Goal: Information Seeking & Learning: Compare options

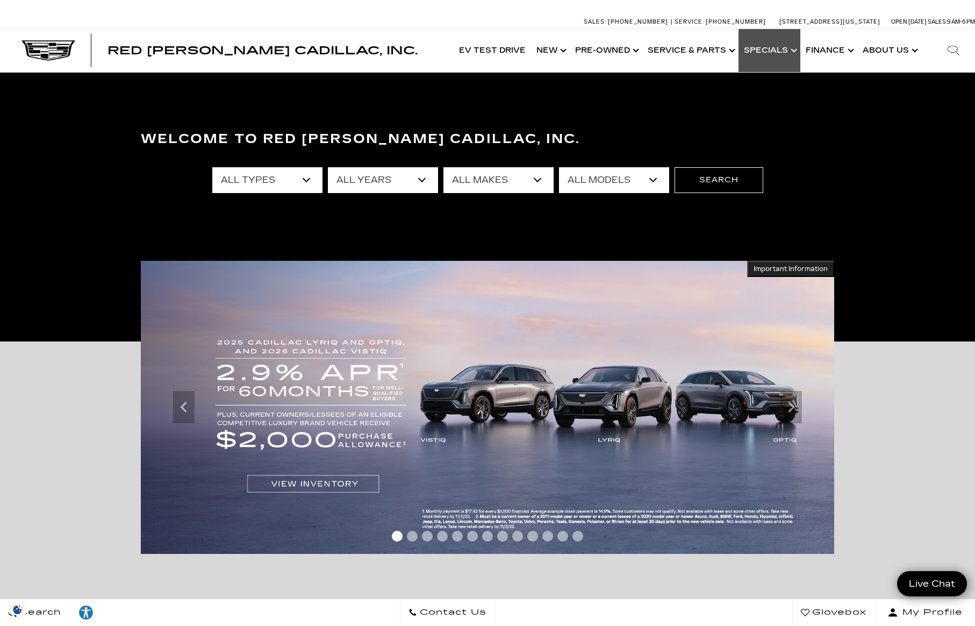
click at [775, 49] on link "Show Specials" at bounding box center [770, 50] width 62 height 43
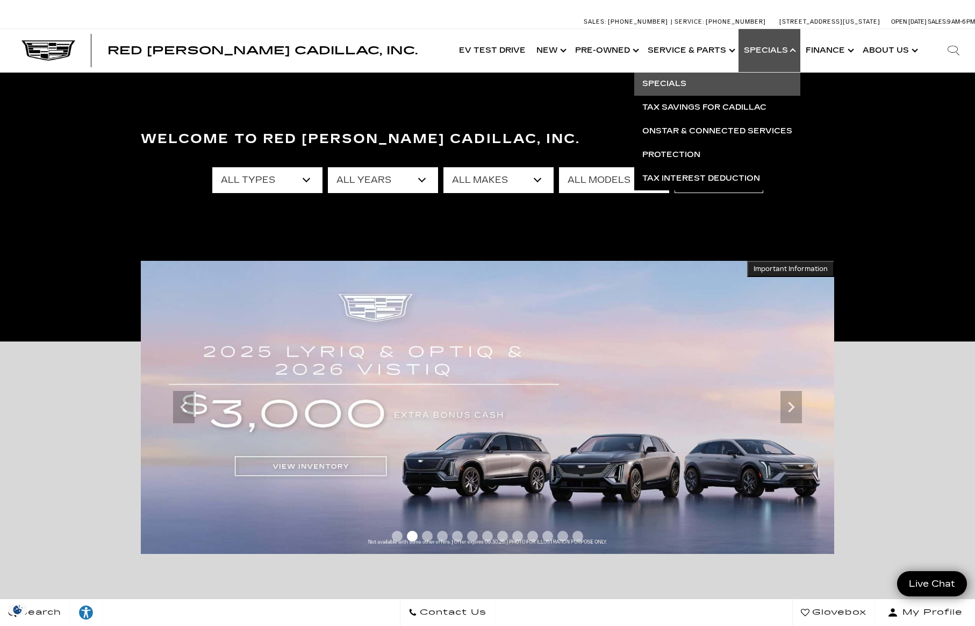
click at [688, 78] on link "Specials" at bounding box center [717, 84] width 166 height 24
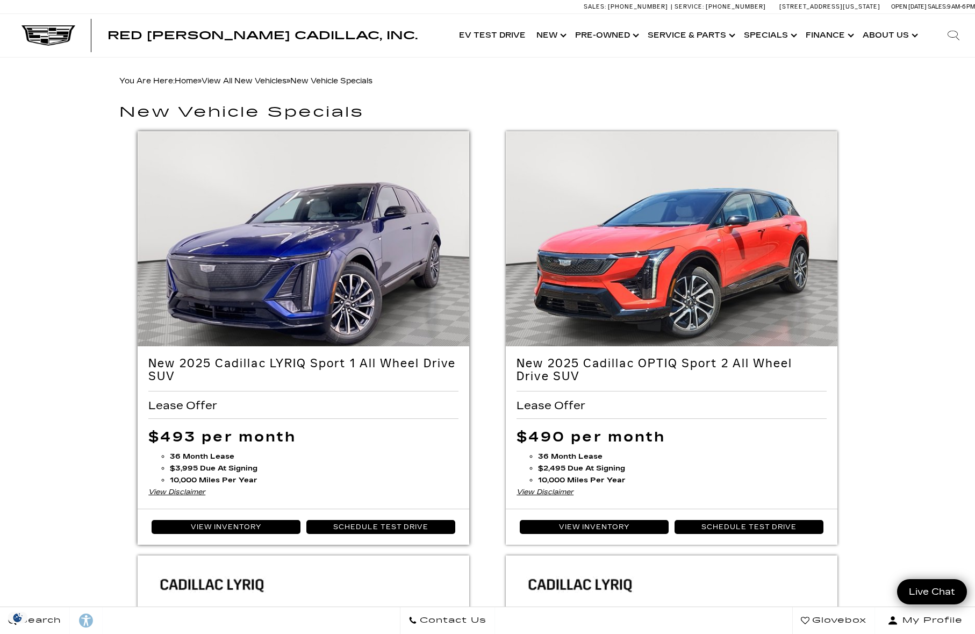
click at [177, 493] on div "View Disclaimer" at bounding box center [303, 492] width 310 height 12
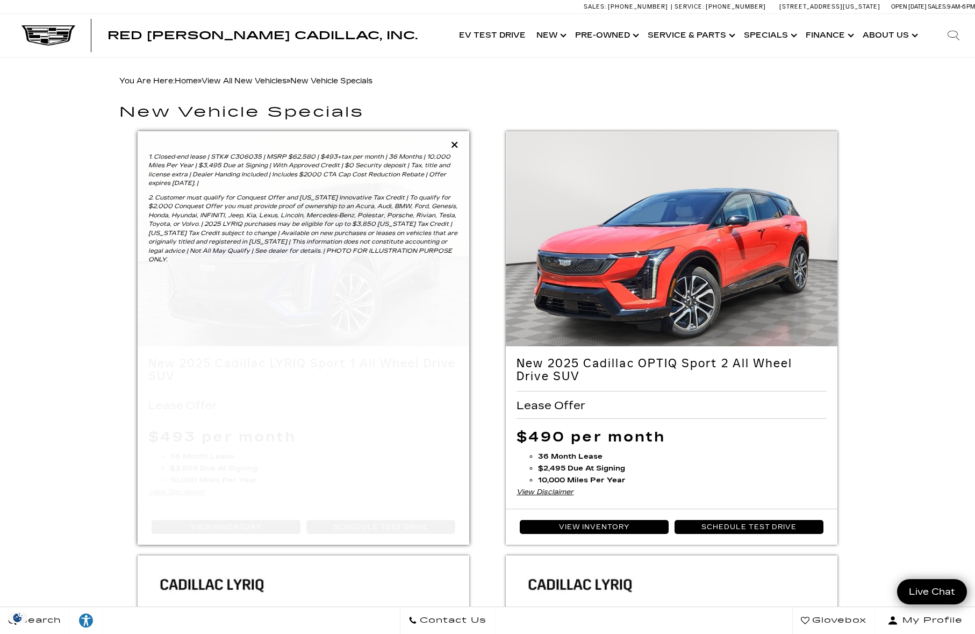
click at [450, 139] on div "1. Closed-end lease | STK# C306035 | MSRP $62,580 | $493+tax per month | 36 Mon…" at bounding box center [304, 205] width 332 height 149
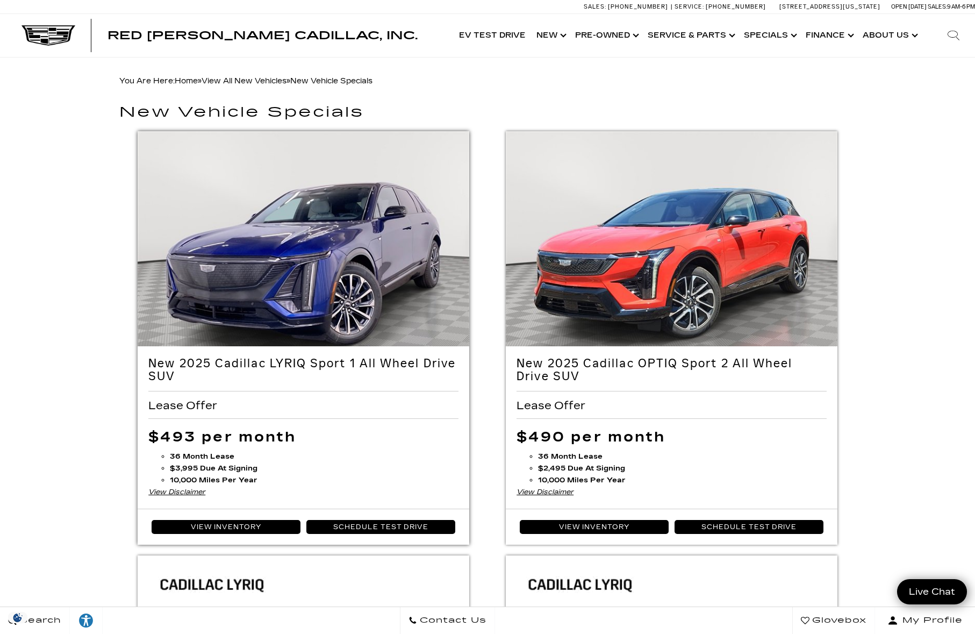
click at [187, 492] on div "View Disclaimer" at bounding box center [303, 492] width 310 height 12
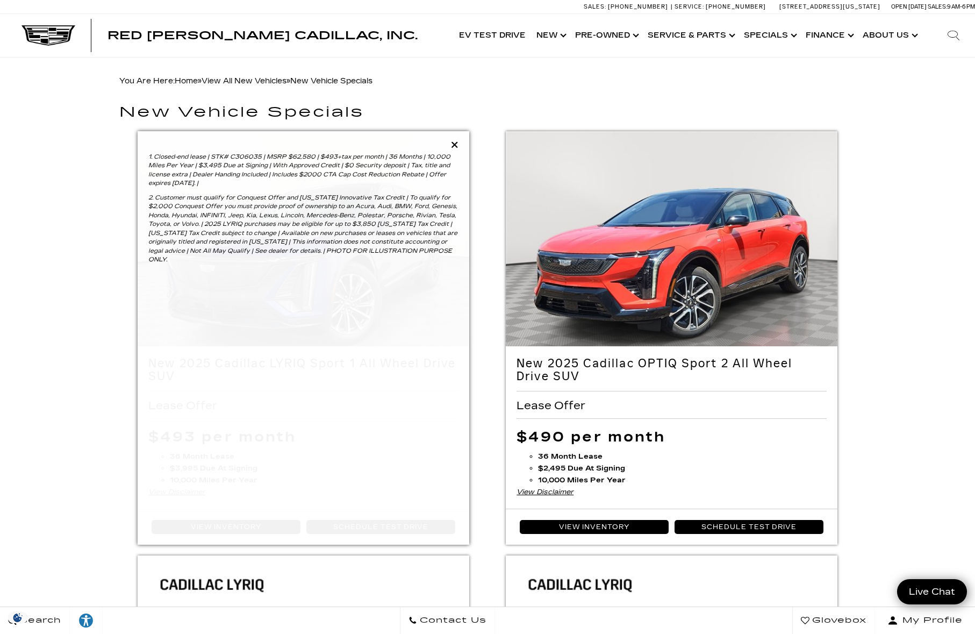
drag, startPoint x: 215, startPoint y: 183, endPoint x: 140, endPoint y: 154, distance: 80.9
click at [140, 154] on div "1. Closed-end lease | STK# C306035 | MSRP $62,580 | $493+tax per month | 36 Mon…" at bounding box center [304, 205] width 332 height 149
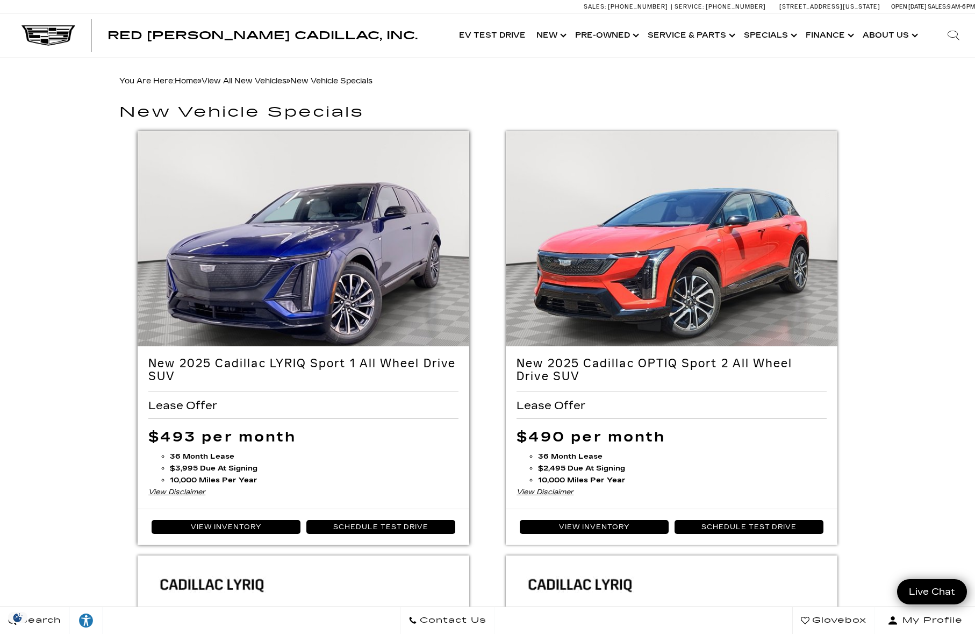
copy p "1. Closed-end lease | STK# C306035 | MSRP $62,580 | $493+tax per month | 36 Mon…"
click at [532, 487] on div "View Disclaimer" at bounding box center [672, 492] width 310 height 12
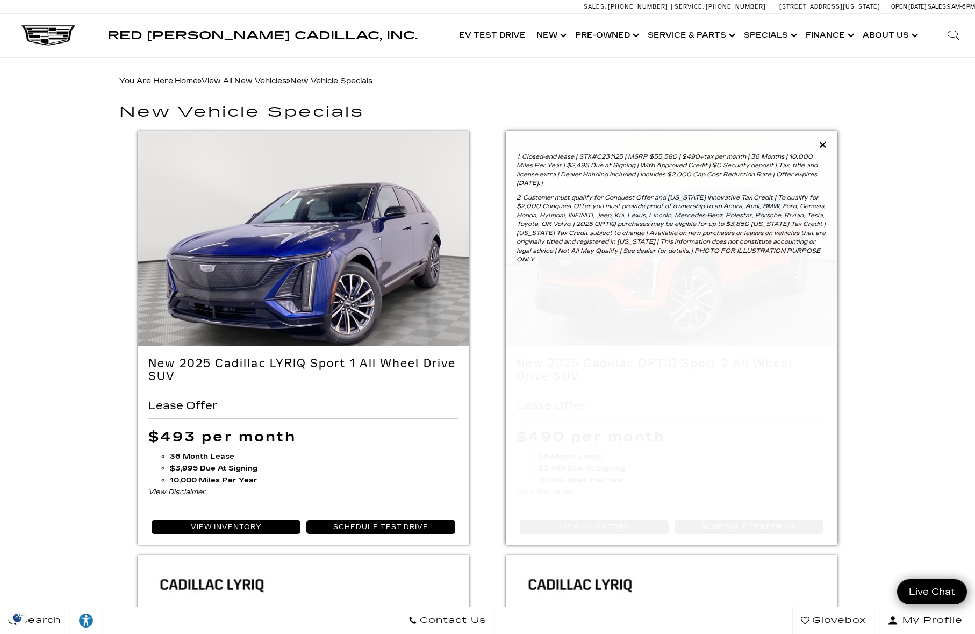
click at [558, 180] on p "1. Closed-end lease | STK#C231125 | MSRP $55,580 | $490+tax per month | 36 Mont…" at bounding box center [672, 170] width 310 height 35
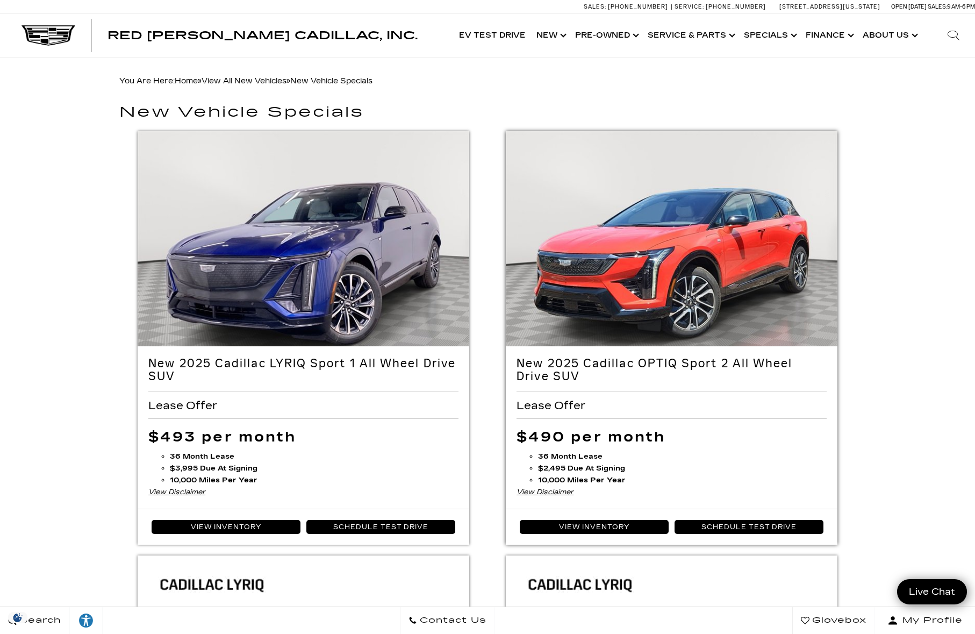
drag, startPoint x: 560, startPoint y: 181, endPoint x: 519, endPoint y: 162, distance: 45.5
click at [518, 162] on li "New 2025 Cadillac OPTIQ Sport 2 All Wheel Drive SUV Lease Offer $490 per month" at bounding box center [672, 338] width 332 height 414
click at [549, 488] on div "View Disclaimer" at bounding box center [672, 492] width 310 height 12
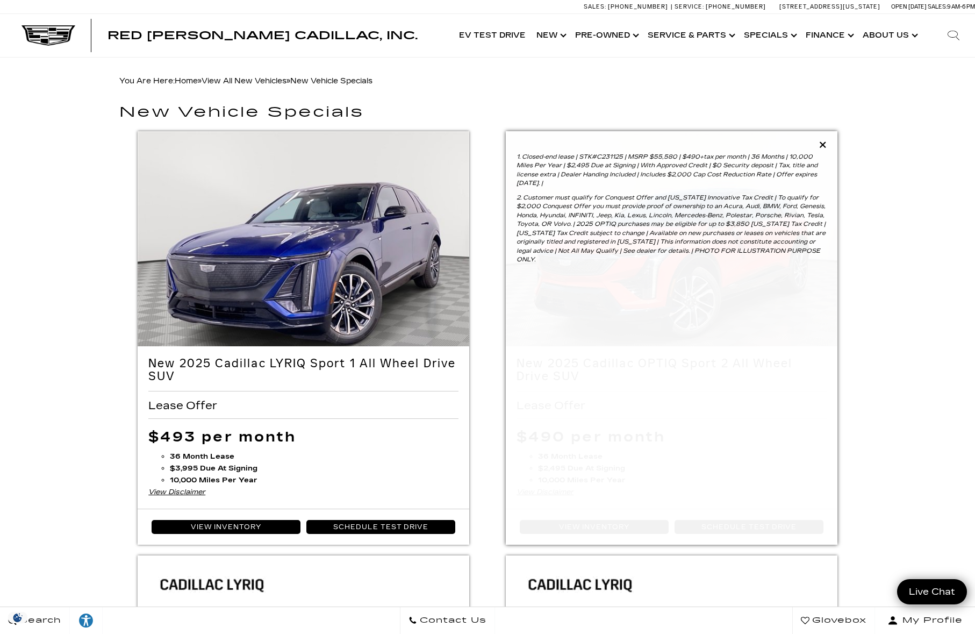
drag, startPoint x: 552, startPoint y: 181, endPoint x: 524, endPoint y: 158, distance: 37.0
click at [524, 158] on p "1. Closed-end lease | STK#C231125 | MSRP $55,580 | $490+tax per month | 36 Mont…" at bounding box center [672, 170] width 310 height 35
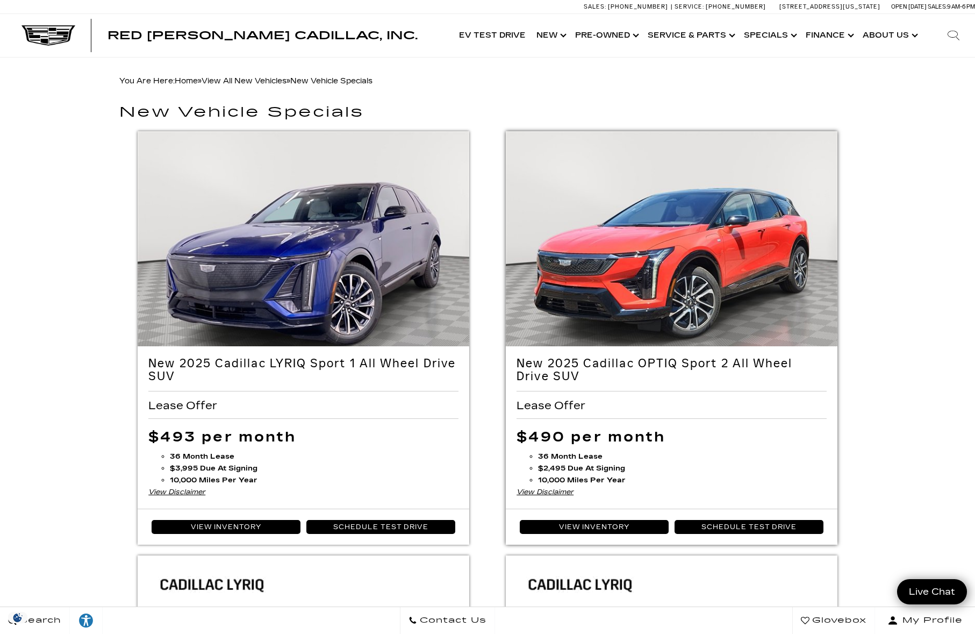
click at [559, 490] on div "View Disclaimer" at bounding box center [672, 492] width 310 height 12
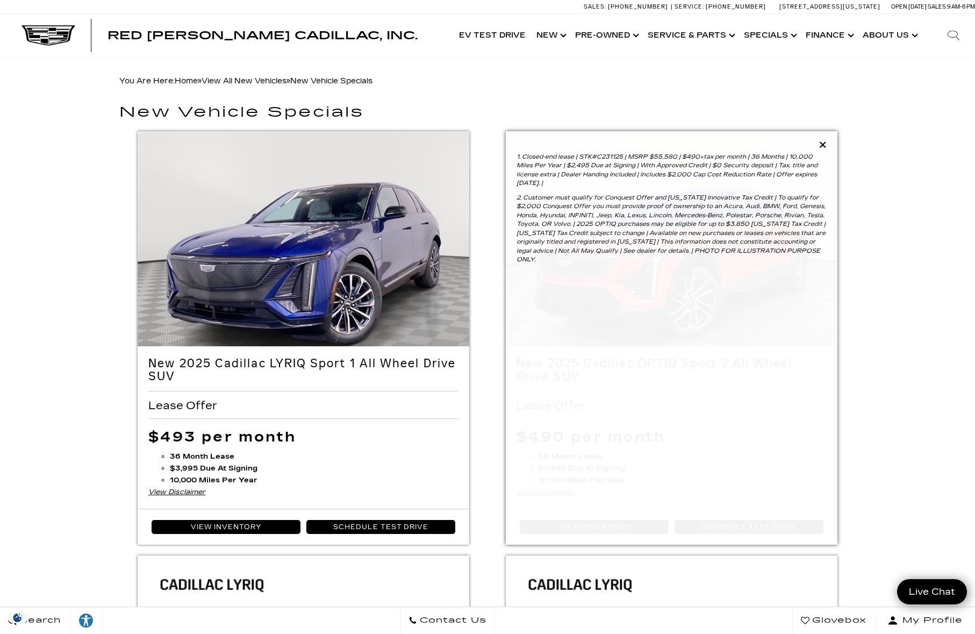
copy p "Closed-end lease | STK#C231125 | MSRP $55,580 | $490+tax per month | 36 Months …"
drag, startPoint x: 552, startPoint y: 181, endPoint x: 525, endPoint y: 158, distance: 35.5
click at [525, 158] on p "1. Closed-end lease | STK#C231125 | MSRP $55,580 | $490+tax per month | 36 Mont…" at bounding box center [672, 170] width 310 height 35
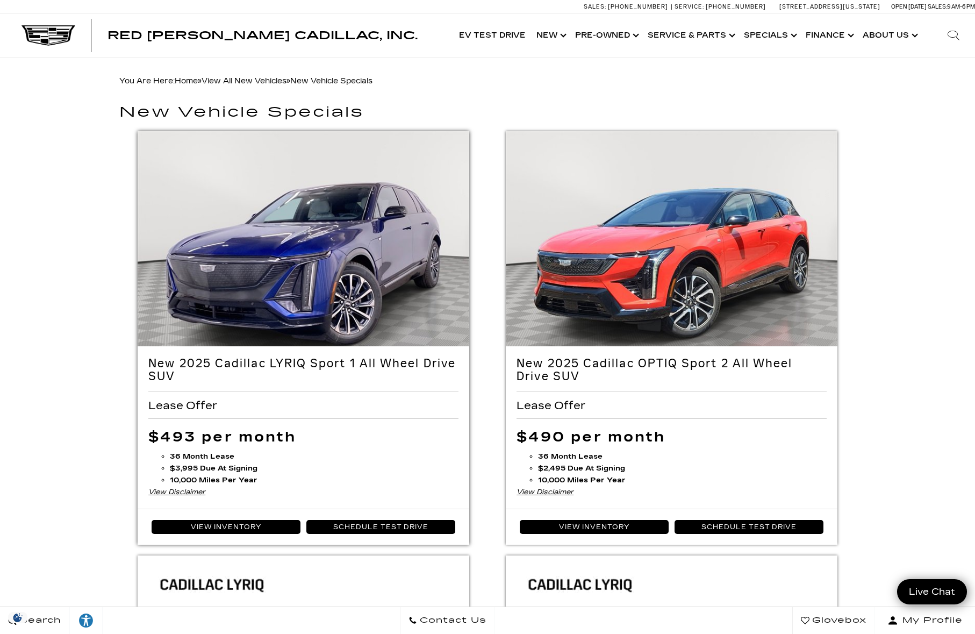
click at [192, 491] on div "View Disclaimer" at bounding box center [303, 492] width 310 height 12
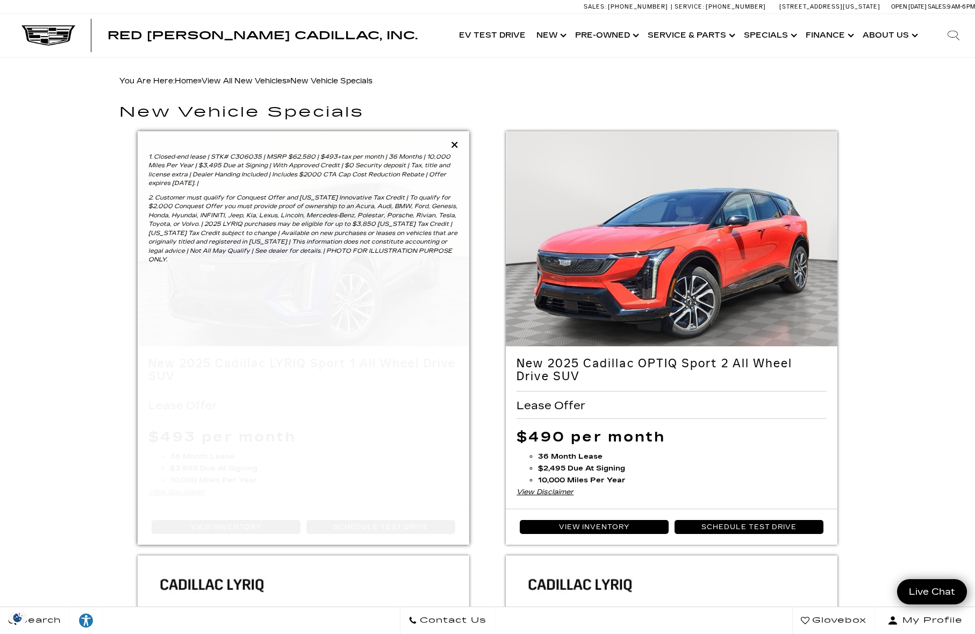
copy p "Closed-end lease | STK# C306035 | MSRP $62,580 | $493+tax per month | 36 Months…"
drag, startPoint x: 218, startPoint y: 181, endPoint x: 156, endPoint y: 159, distance: 65.6
click at [156, 159] on p "1. Closed-end lease | STK# C306035 | MSRP $62,580 | $493+tax per month | 36 Mon…" at bounding box center [303, 170] width 310 height 35
